Goal: Task Accomplishment & Management: Use online tool/utility

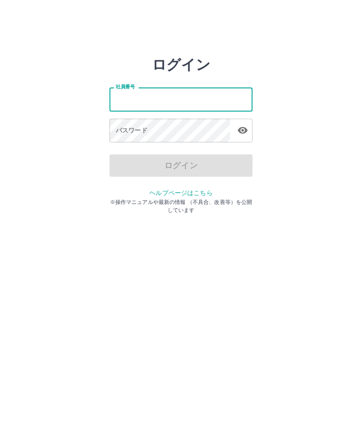
type input "*******"
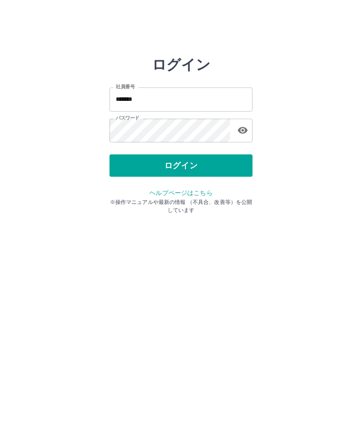
click at [231, 162] on button "ログイン" at bounding box center [180, 165] width 143 height 22
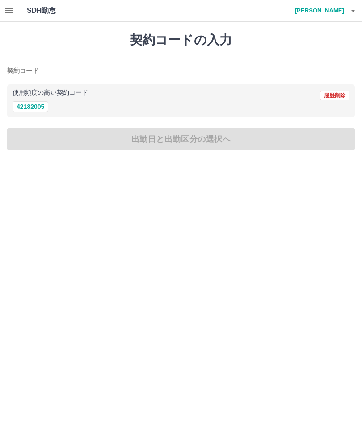
click at [4, 7] on icon "button" at bounding box center [9, 10] width 11 height 11
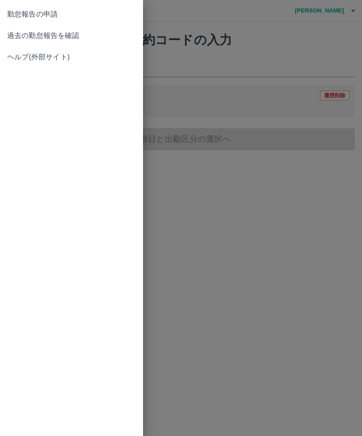
click at [74, 34] on span "過去の勤怠報告を確認" at bounding box center [71, 35] width 129 height 11
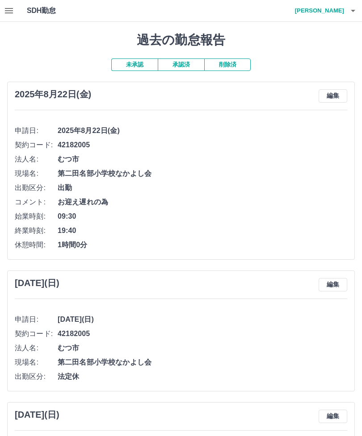
click at [341, 9] on h4 "[PERSON_NAME]" at bounding box center [317, 10] width 54 height 21
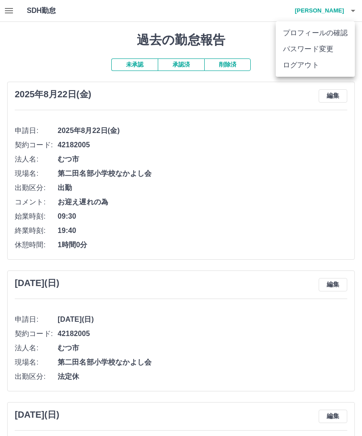
click at [64, 52] on div at bounding box center [181, 218] width 362 height 436
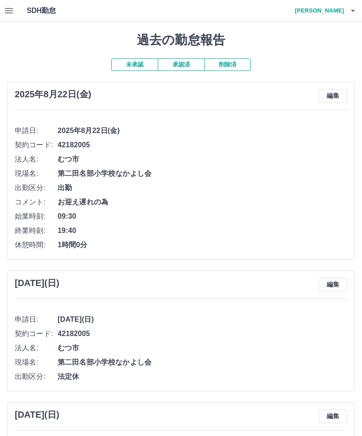
click at [6, 13] on icon "button" at bounding box center [9, 10] width 8 height 5
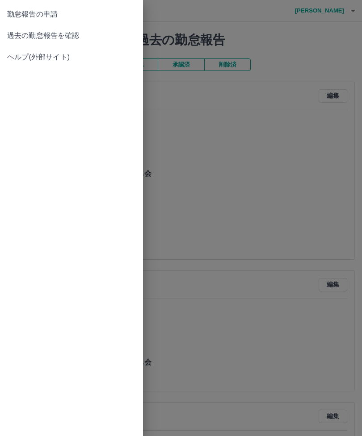
click at [54, 18] on span "勤怠報告の申請" at bounding box center [71, 14] width 129 height 11
